Goal: Task Accomplishment & Management: Manage account settings

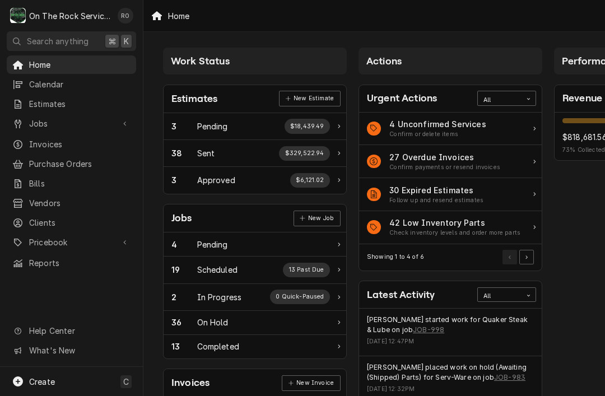
click at [26, 120] on div "Jobs" at bounding box center [62, 124] width 101 height 12
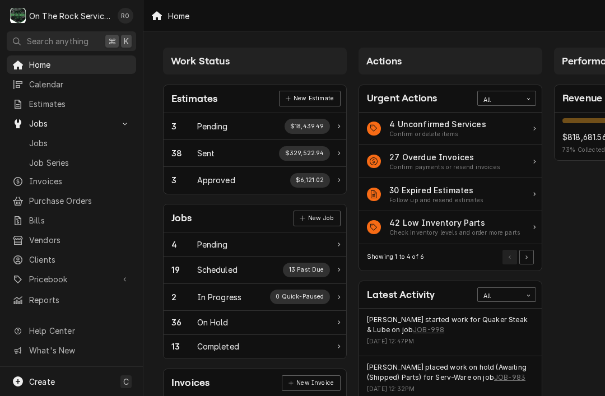
click at [27, 137] on div "Jobs" at bounding box center [71, 143] width 118 height 12
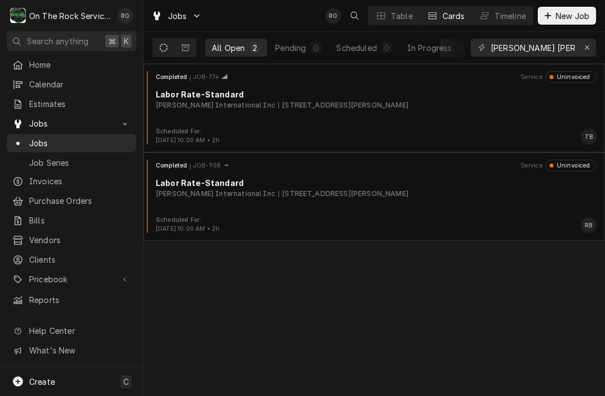
click at [65, 254] on span "Clients" at bounding box center [79, 260] width 101 height 12
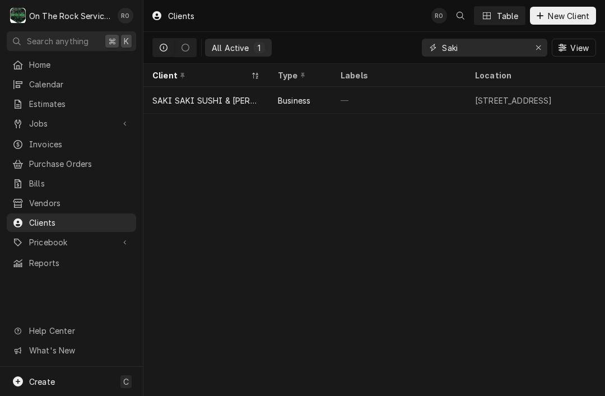
click at [536, 48] on icon "Erase input" at bounding box center [539, 48] width 6 height 8
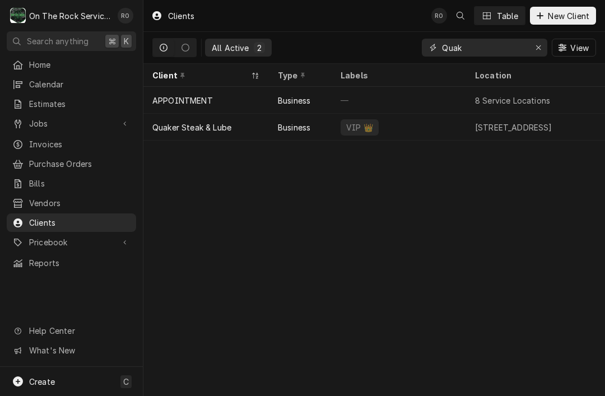
type input "Quak"
click at [301, 132] on div "Business" at bounding box center [300, 127] width 63 height 27
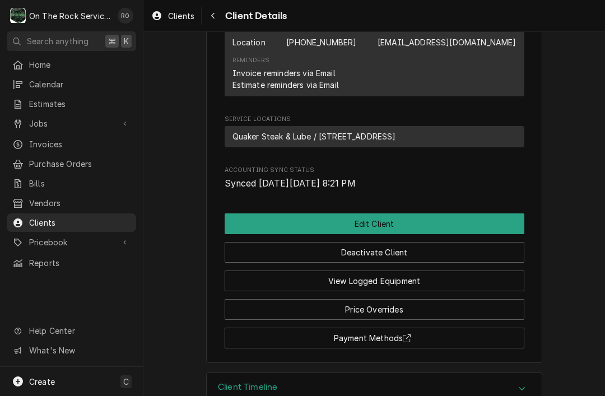
scroll to position [834, 0]
click at [528, 382] on div "Accordion Header" at bounding box center [522, 388] width 17 height 13
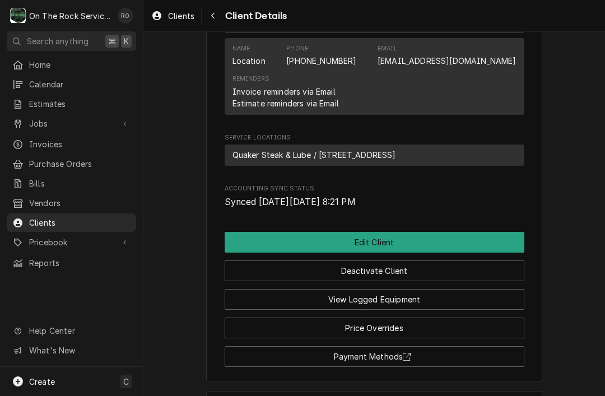
scroll to position [786, 0]
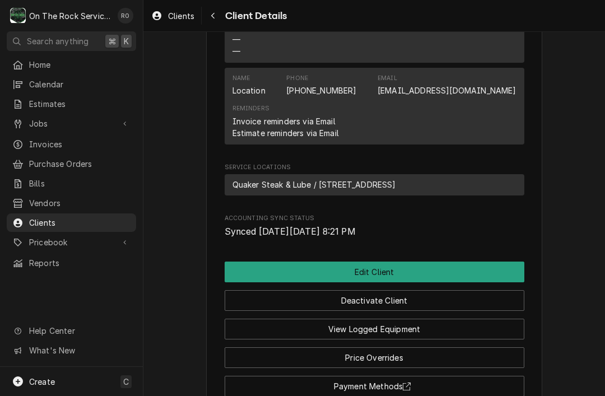
click at [491, 319] on button "View Logged Equipment" at bounding box center [375, 329] width 300 height 21
click at [519, 319] on button "View Logged Equipment" at bounding box center [375, 329] width 300 height 21
click at [483, 319] on button "View Logged Equipment" at bounding box center [375, 329] width 300 height 21
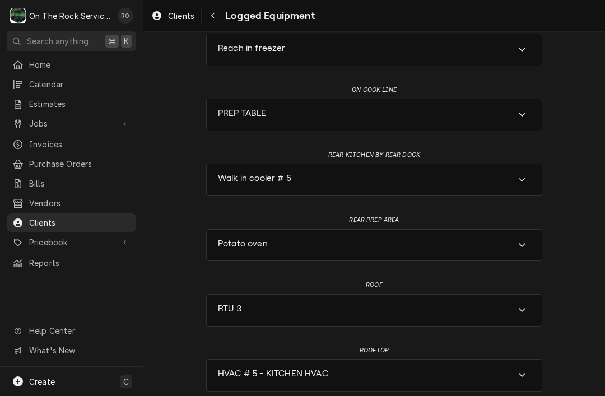
scroll to position [441, 0]
click at [526, 306] on icon "Accordion Header" at bounding box center [522, 310] width 8 height 9
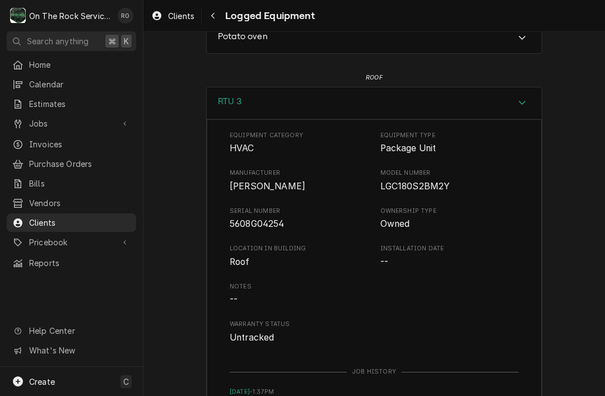
scroll to position [644, 0]
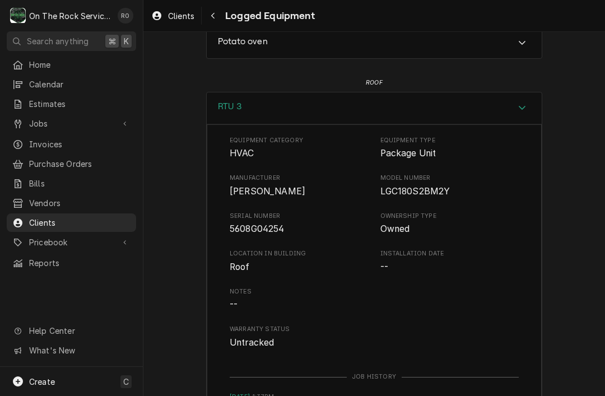
click at [77, 122] on span "Jobs" at bounding box center [71, 124] width 85 height 12
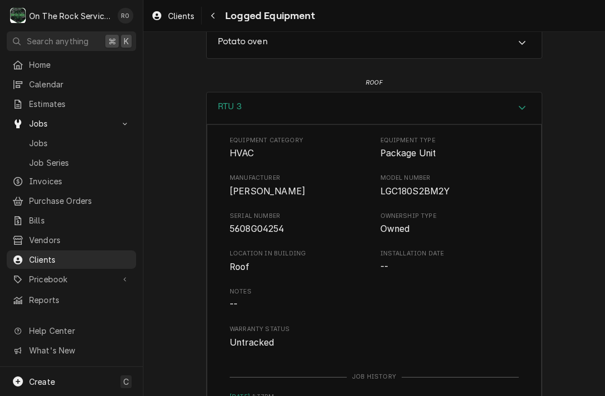
click at [63, 157] on span "Job Series" at bounding box center [79, 163] width 101 height 12
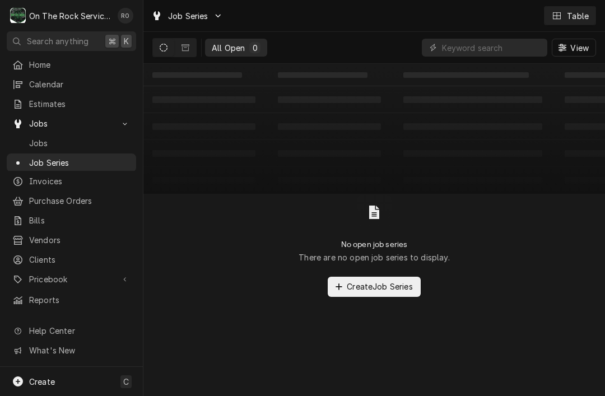
click at [72, 137] on span "Jobs" at bounding box center [79, 143] width 101 height 12
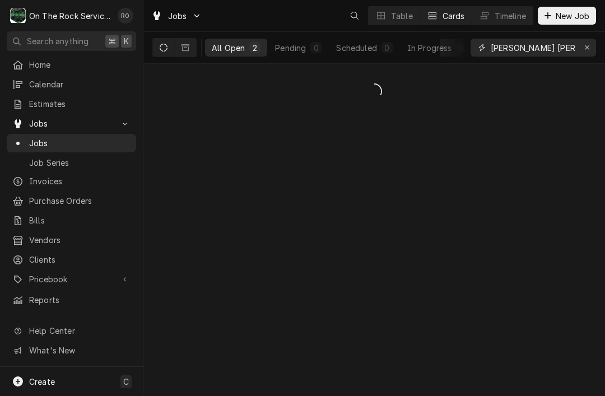
click at [579, 50] on button "Erase input" at bounding box center [587, 48] width 18 height 18
type input "Quaker"
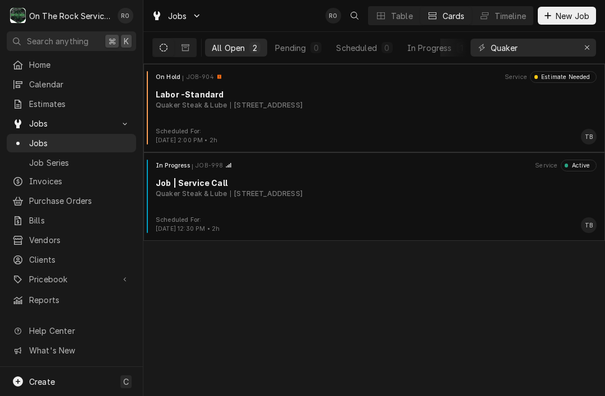
click at [426, 202] on div "In Progress JOB-998 Service Active Job | Service Call Quaker Steak & Lube 10 Ch…" at bounding box center [374, 188] width 453 height 56
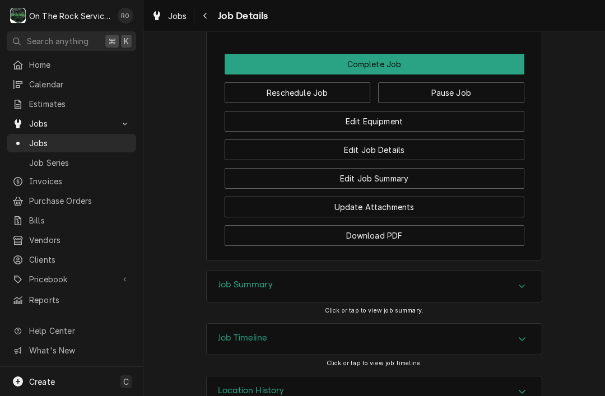
click at [521, 387] on icon "Accordion Header" at bounding box center [522, 391] width 8 height 9
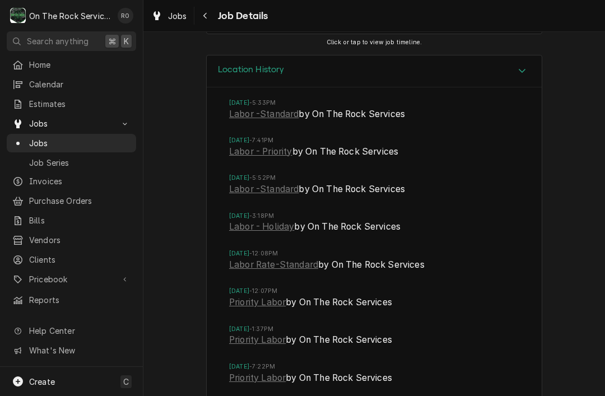
scroll to position [1411, 0]
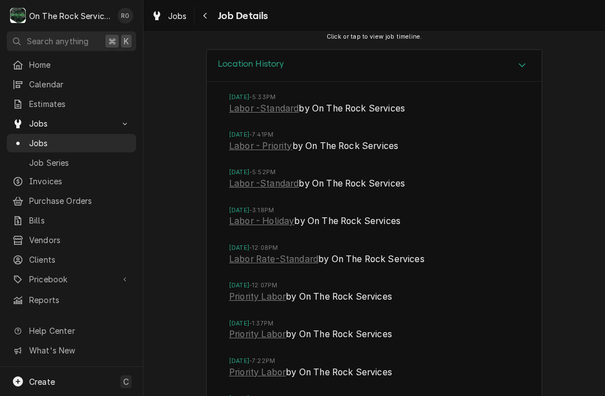
click at [245, 177] on link "Labor -Standard" at bounding box center [263, 183] width 69 height 13
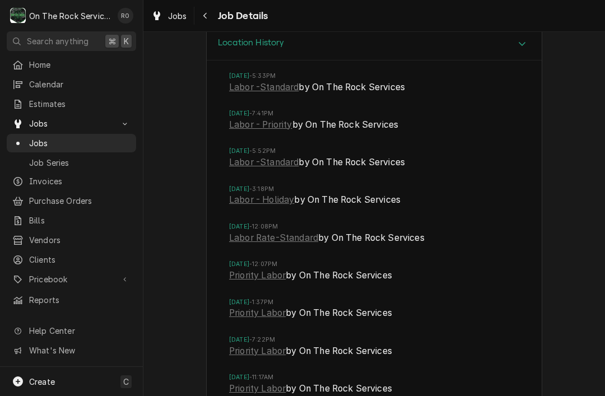
scroll to position [1437, 0]
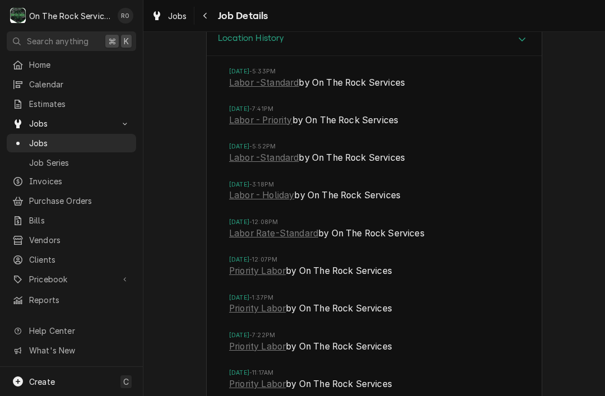
click at [235, 189] on link "Labor - Holiday" at bounding box center [261, 195] width 65 height 13
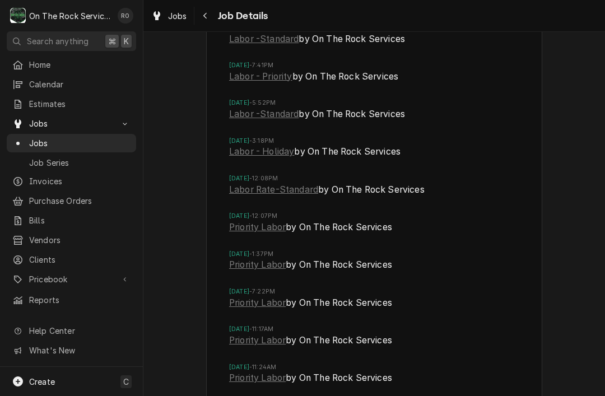
scroll to position [1480, 0]
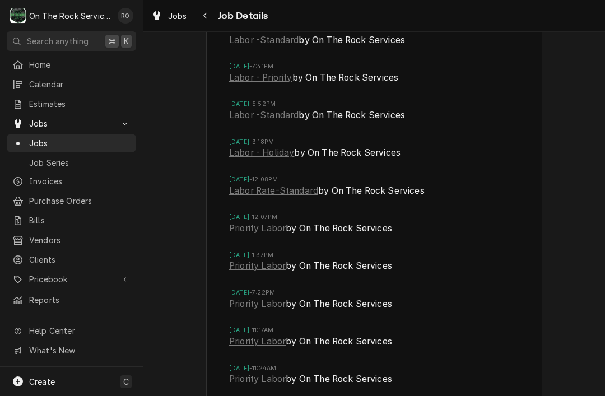
click at [235, 184] on link "Labor Rate-Standard" at bounding box center [273, 190] width 89 height 13
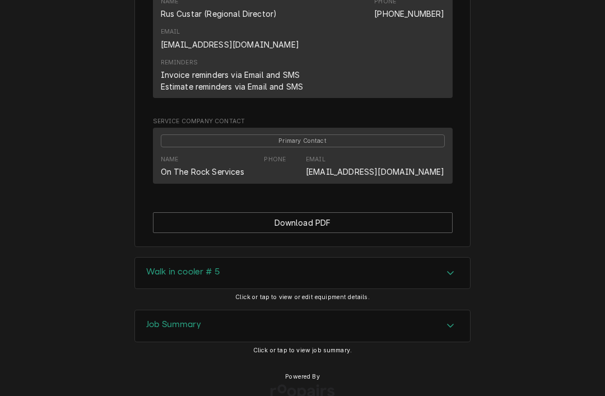
scroll to position [775, 0]
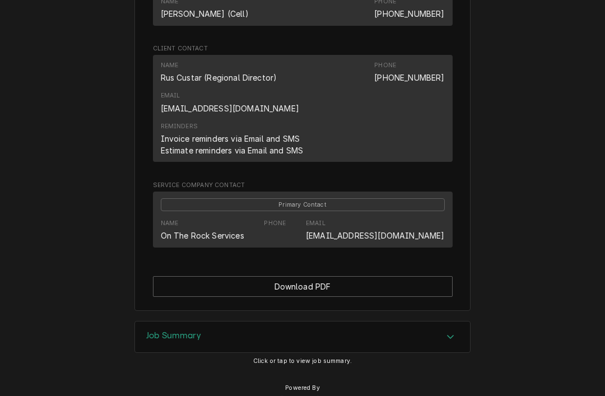
click at [154, 331] on div "Job Summary" at bounding box center [173, 337] width 55 height 13
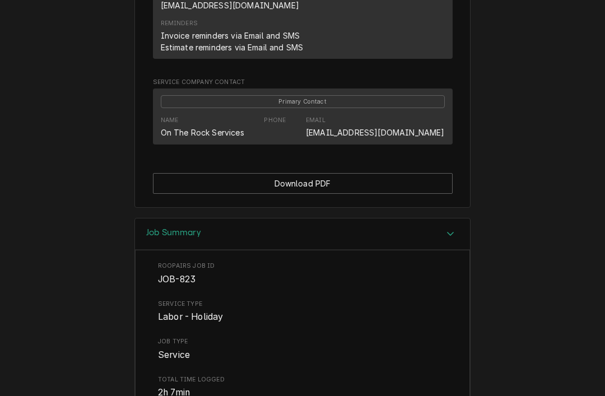
scroll to position [920, 0]
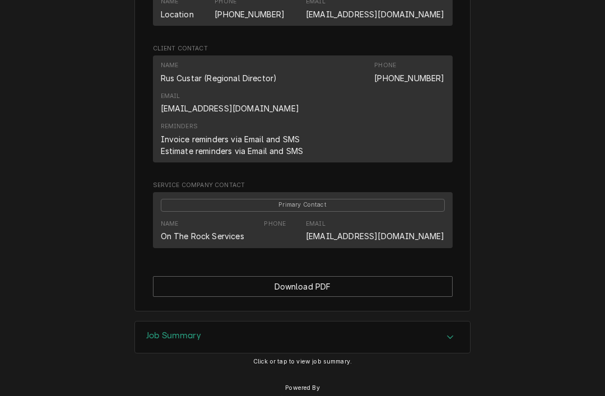
click at [148, 322] on div "Job Summary" at bounding box center [302, 337] width 335 height 31
